Goal: Task Accomplishment & Management: Complete application form

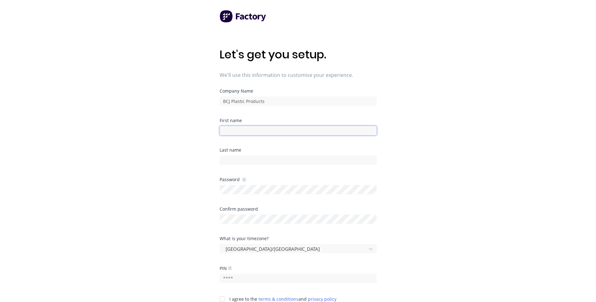
click at [246, 133] on input at bounding box center [298, 130] width 157 height 9
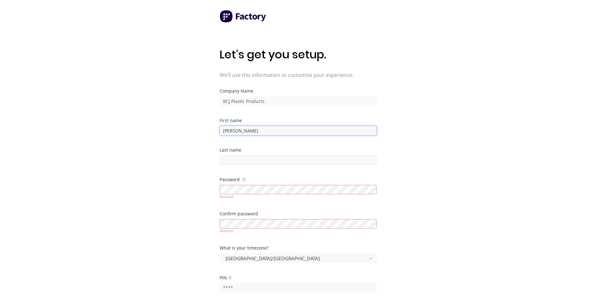
type input "[PERSON_NAME]"
click at [239, 156] on input at bounding box center [298, 160] width 157 height 9
type input "[PERSON_NAME]"
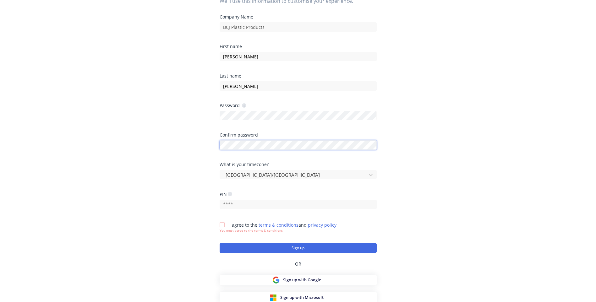
scroll to position [75, 0]
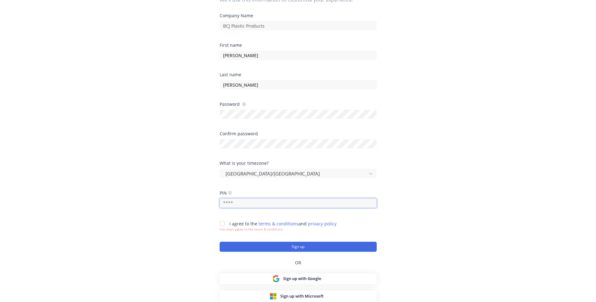
click at [238, 207] on input "text" at bounding box center [298, 203] width 157 height 9
type input "0353"
click at [224, 225] on div at bounding box center [222, 224] width 13 height 13
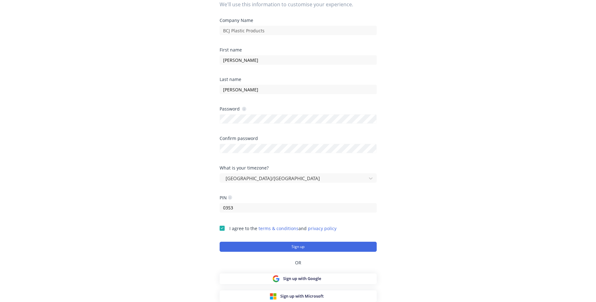
scroll to position [71, 0]
click at [291, 249] on button "Sign up" at bounding box center [298, 247] width 157 height 10
